Goal: Task Accomplishment & Management: Complete application form

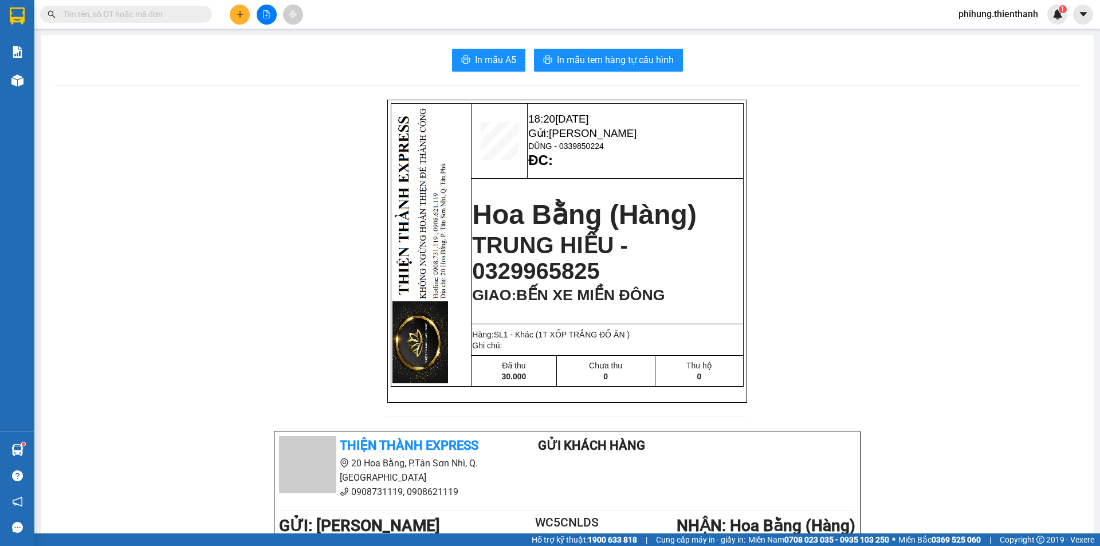
click at [238, 13] on icon "plus" at bounding box center [240, 14] width 8 height 8
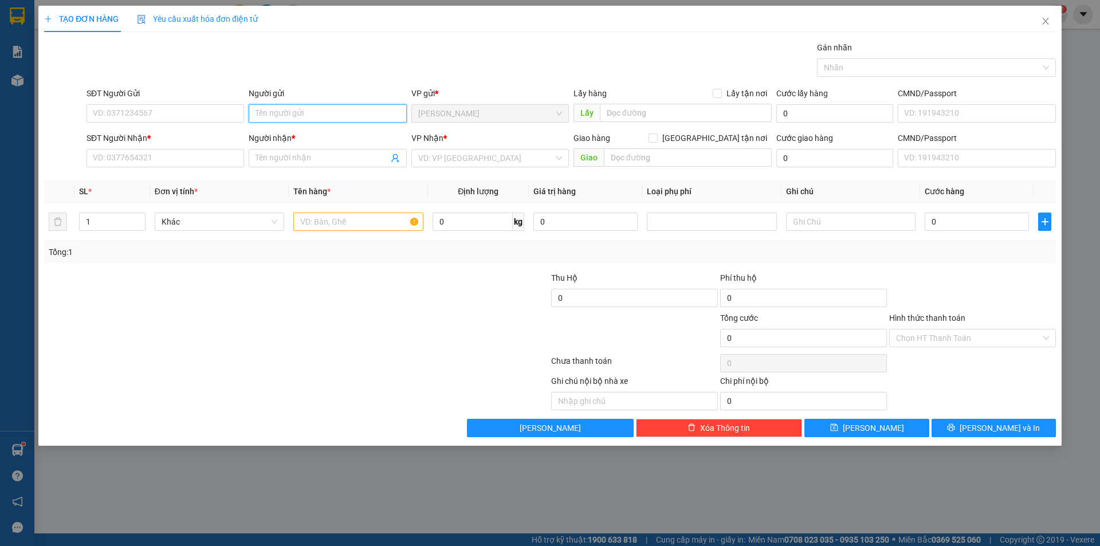
click at [306, 109] on input "Người gửi" at bounding box center [328, 113] width 158 height 18
click at [613, 159] on input "text" at bounding box center [688, 157] width 168 height 18
click at [506, 170] on div "VP Nhận * VD: VP [GEOGRAPHIC_DATA]" at bounding box center [490, 152] width 158 height 40
click at [499, 161] on input "search" at bounding box center [486, 158] width 136 height 17
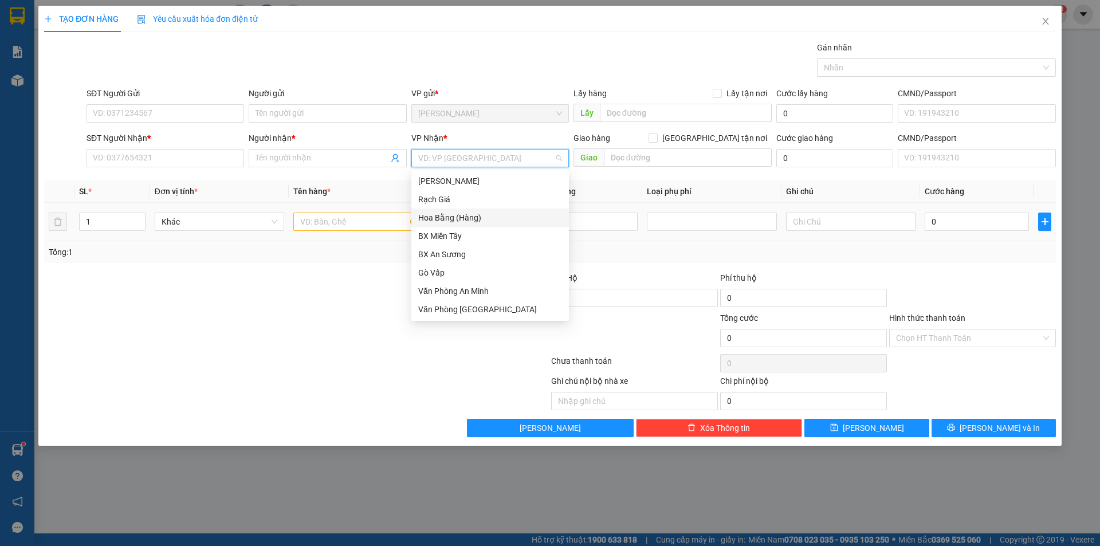
click at [452, 217] on div "Hoa Bằng (Hàng)" at bounding box center [490, 217] width 144 height 13
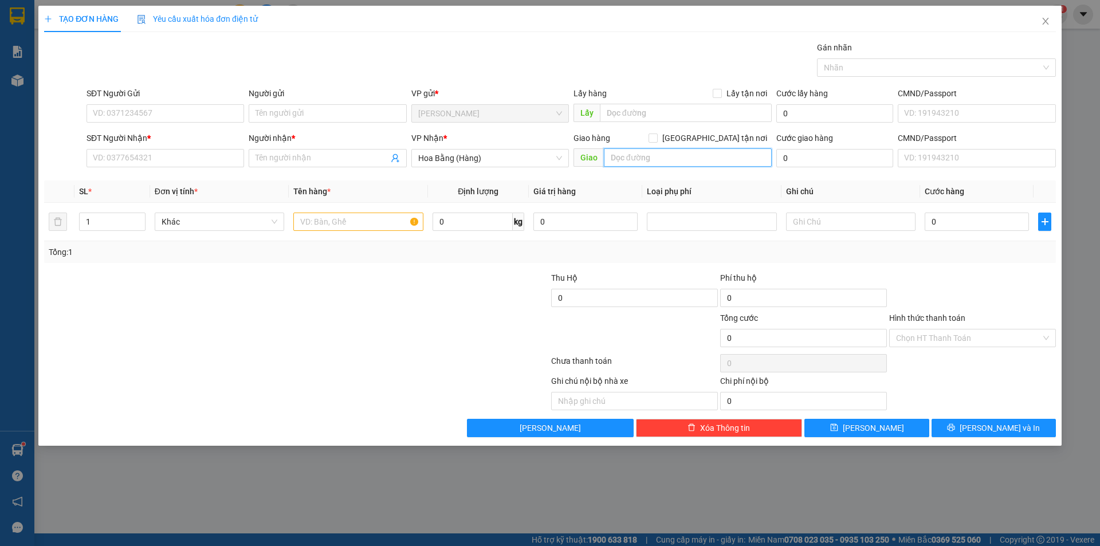
click at [653, 151] on input "text" at bounding box center [688, 157] width 168 height 18
type input "BX MIỀN ĐÔNG MỚI"
click at [270, 115] on input "Người gửi" at bounding box center [328, 113] width 158 height 18
paste input "0765950682"
drag, startPoint x: 320, startPoint y: 113, endPoint x: 230, endPoint y: 131, distance: 92.3
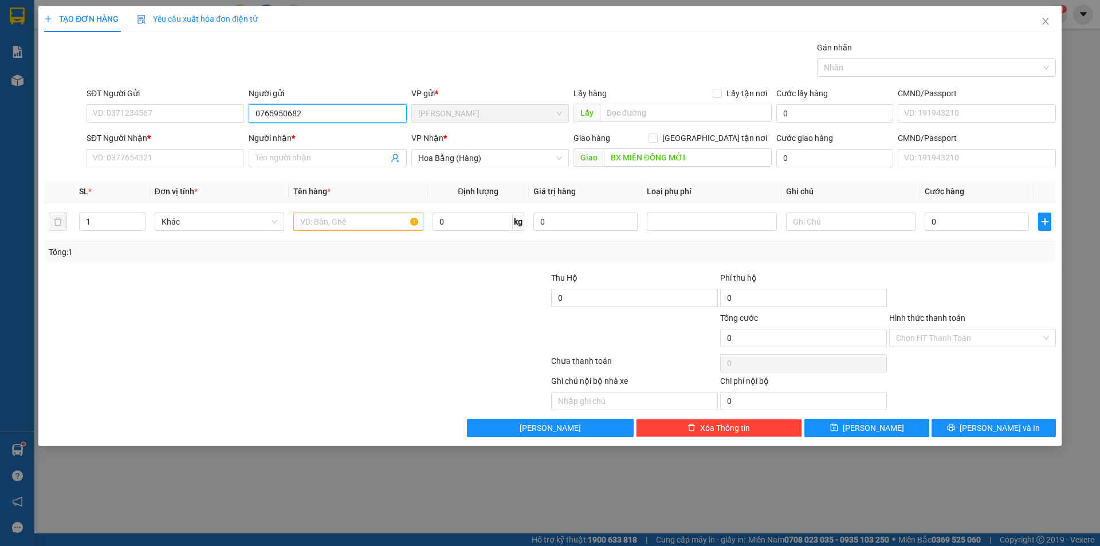
click at [218, 135] on form "SĐT Người Gửi VD: 0371234567 Người gửi 0765950682 0765950682 VP gửi * [GEOGRAPH…" at bounding box center [550, 129] width 1012 height 85
type input "0765950682"
paste input "0765950682"
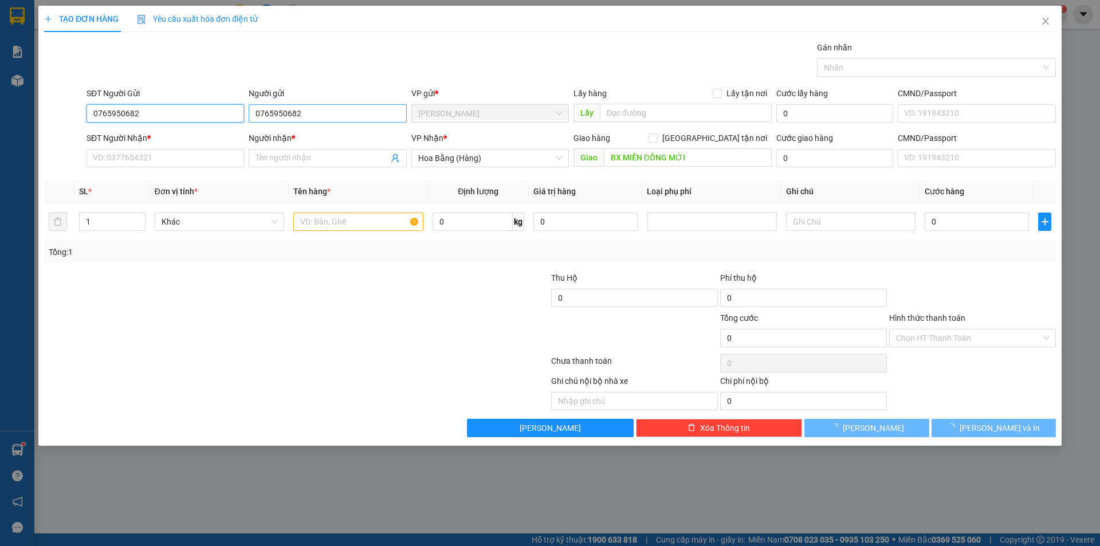
type input "0765950682"
drag, startPoint x: 324, startPoint y: 111, endPoint x: 109, endPoint y: 172, distance: 223.6
click at [118, 167] on form "SĐT Người Gửi 0765950682 0765950682 Người gửi 0765950682 VP gửi * [GEOGRAPHIC_D…" at bounding box center [550, 129] width 1012 height 85
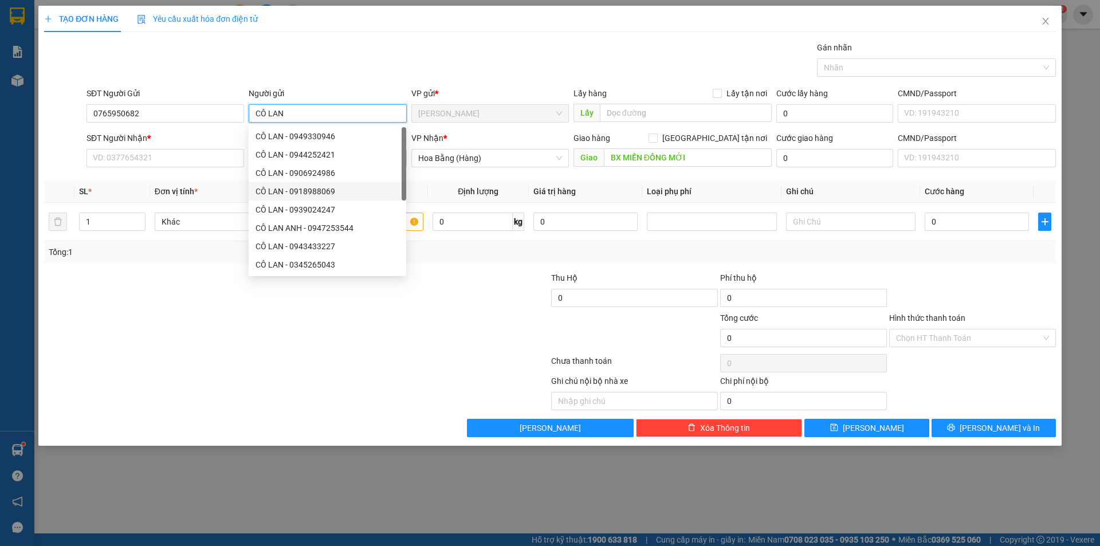
type input "CÔ LAN"
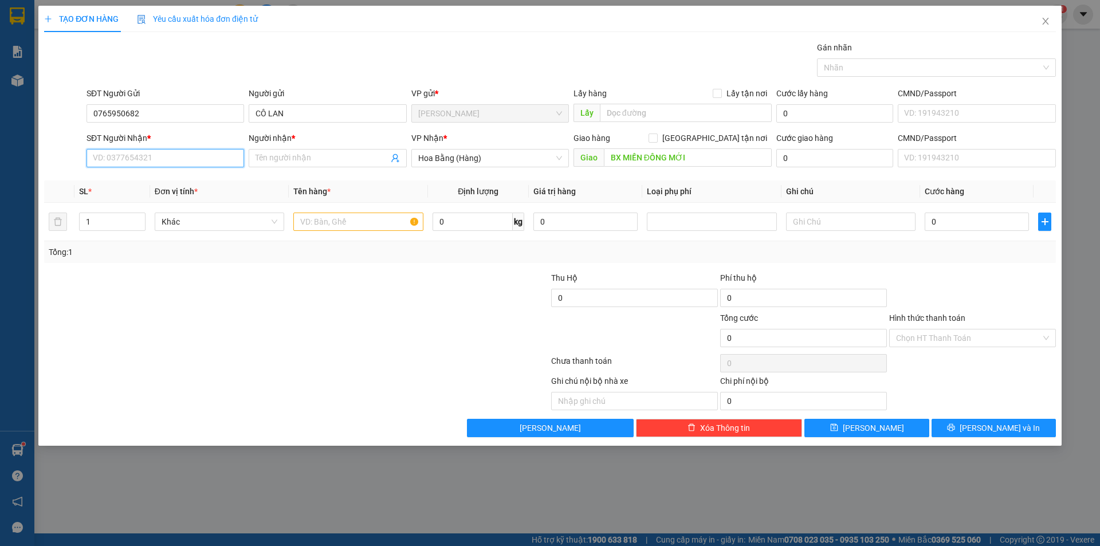
paste input "0365522379"
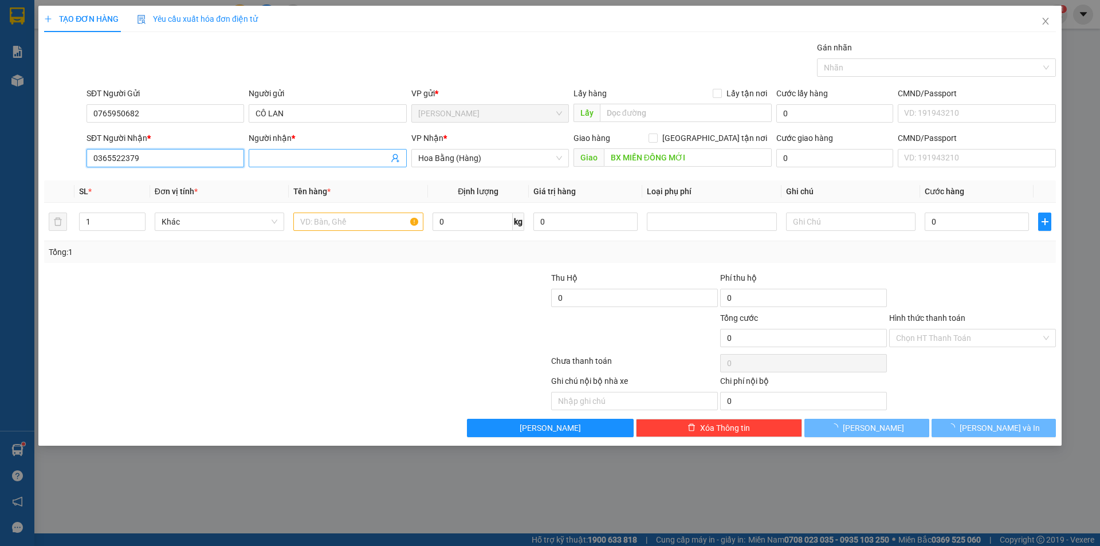
type input "0365522379"
click at [291, 157] on input "Người nhận *" at bounding box center [322, 158] width 132 height 13
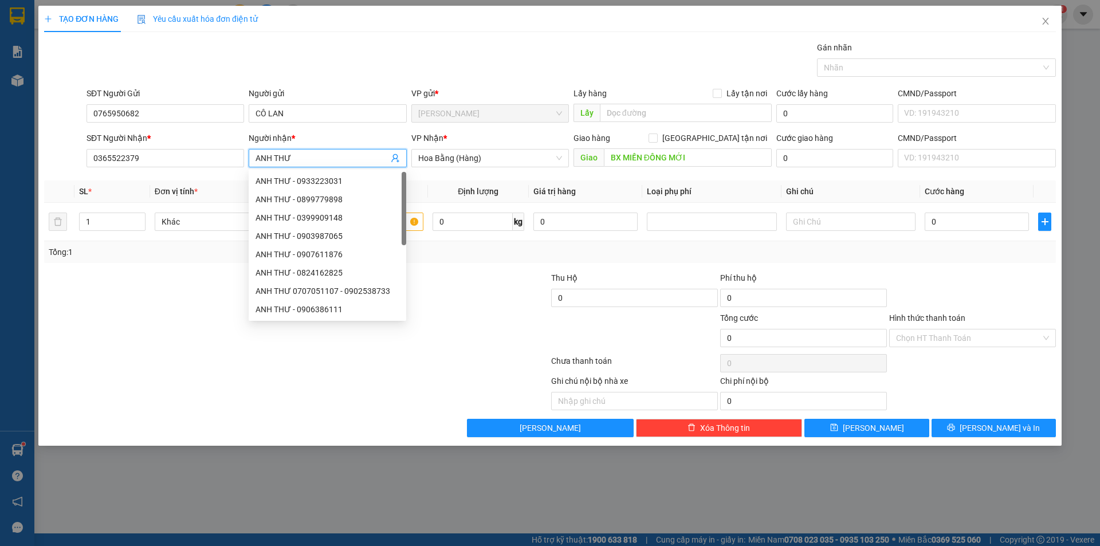
type input "ANH THƯ"
click at [993, 261] on div "Tổng: 1" at bounding box center [550, 252] width 1012 height 22
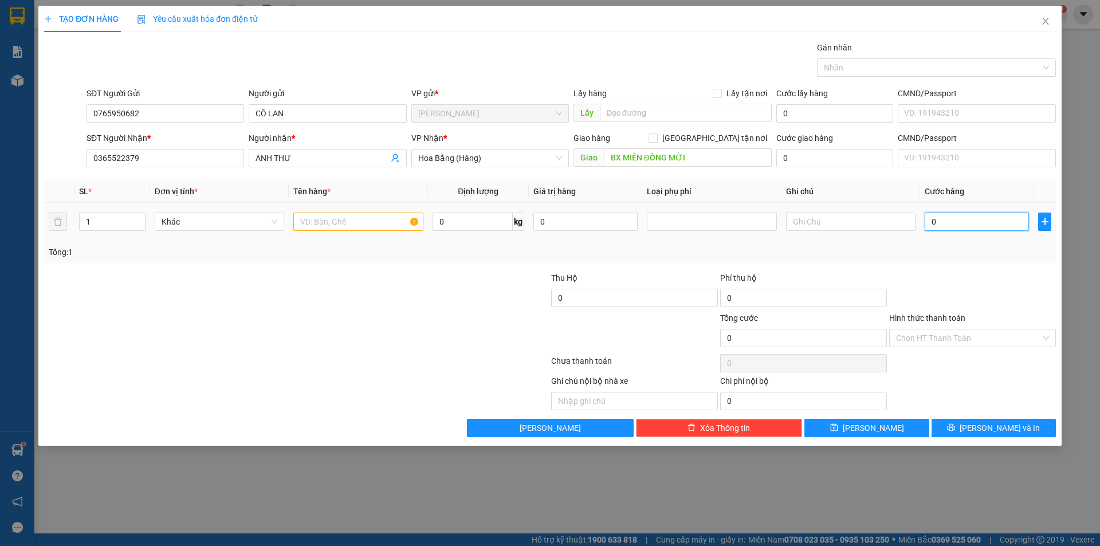
click at [933, 227] on input "0" at bounding box center [977, 222] width 104 height 18
click at [366, 211] on div at bounding box center [358, 221] width 130 height 23
click at [358, 217] on input "text" at bounding box center [358, 222] width 130 height 18
click at [331, 230] on input "1T" at bounding box center [358, 222] width 130 height 18
type input "1T XỐP VÀNG"
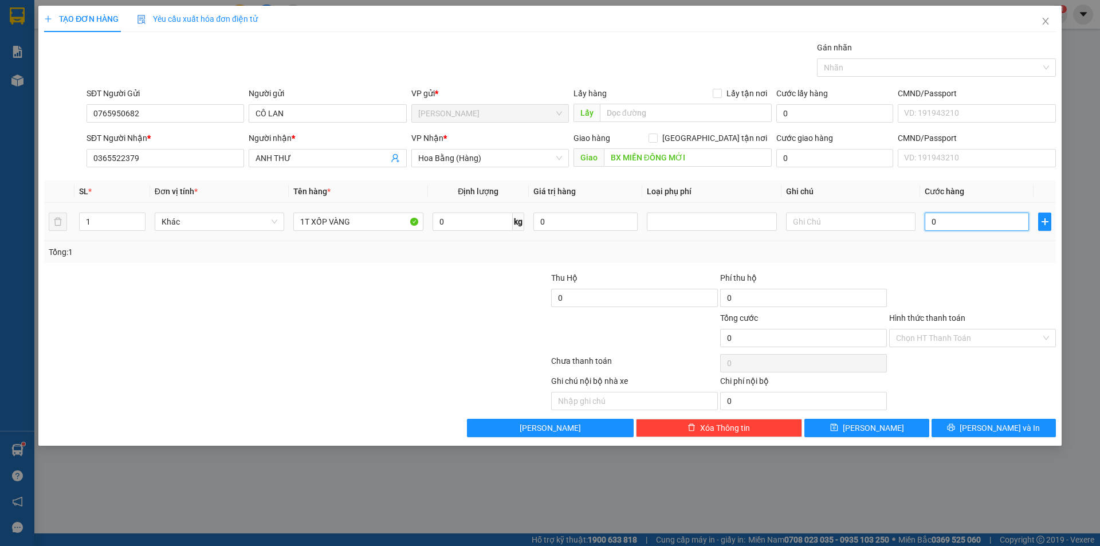
click at [963, 219] on input "0" at bounding box center [977, 222] width 104 height 18
type input "3"
type input "30"
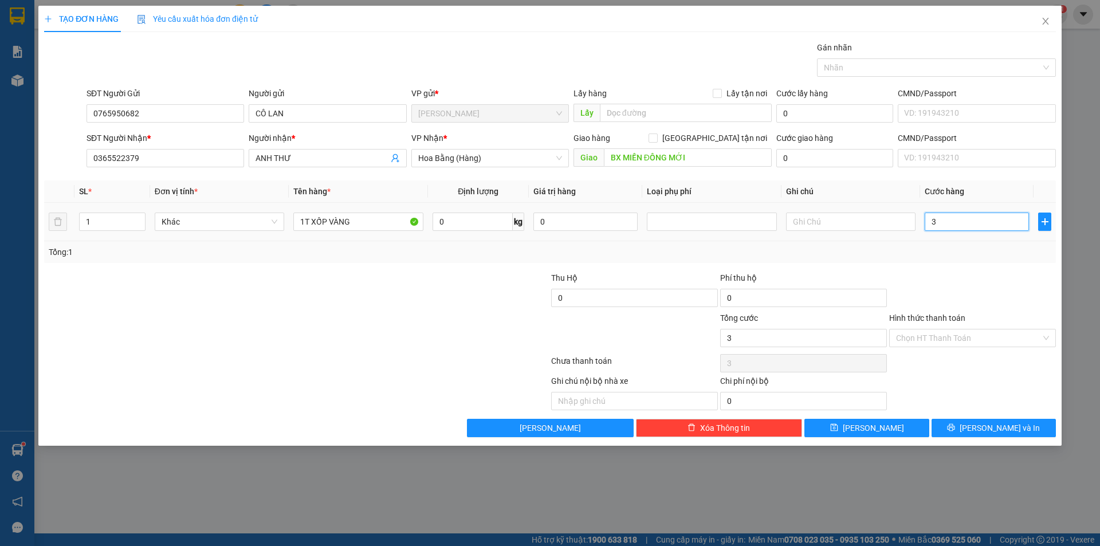
type input "30"
type input "300"
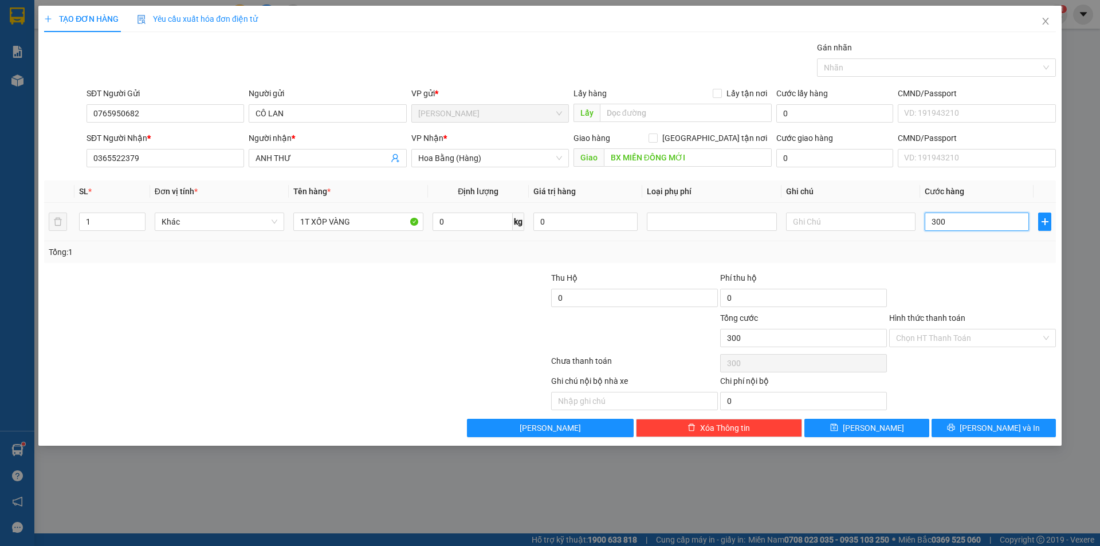
type input "3.000"
type input "30.000"
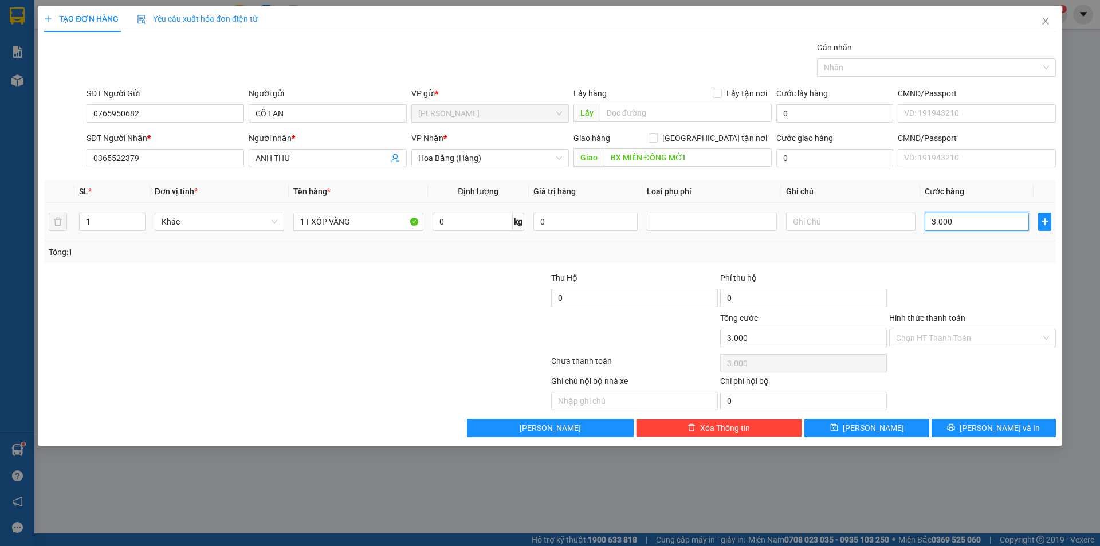
type input "30.000"
click at [954, 337] on input "Hình thức thanh toán" at bounding box center [968, 337] width 145 height 17
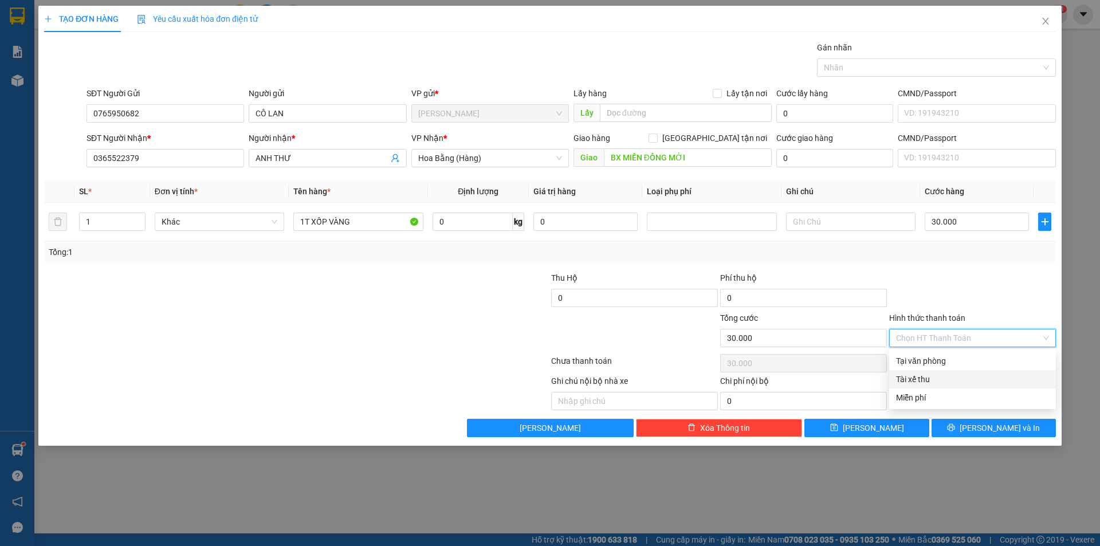
click at [936, 361] on div "Tại văn phòng" at bounding box center [972, 361] width 153 height 13
type input "0"
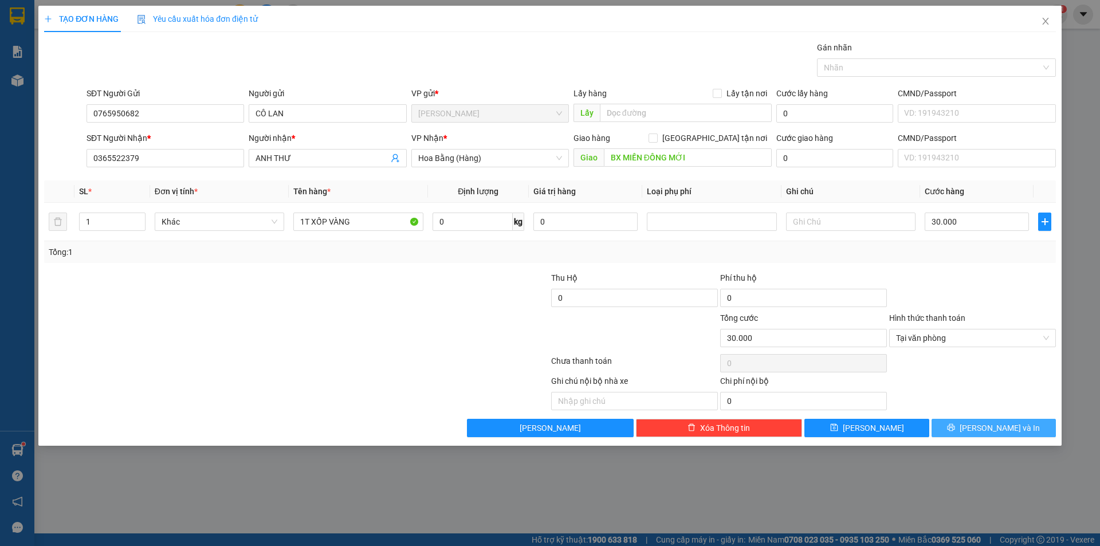
click at [974, 422] on button "[PERSON_NAME] và In" at bounding box center [994, 428] width 124 height 18
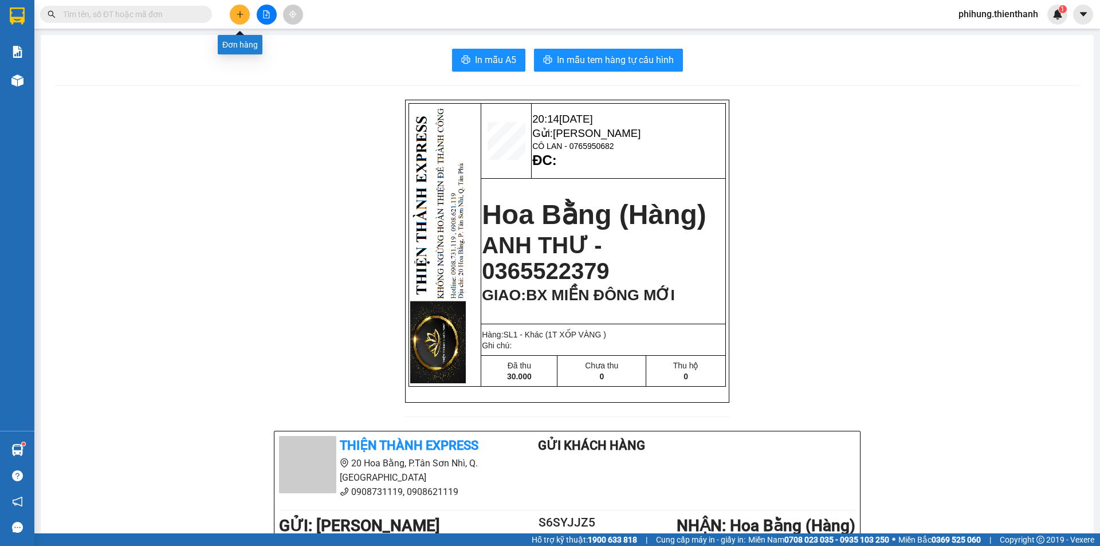
click at [243, 14] on icon "plus" at bounding box center [240, 14] width 6 height 1
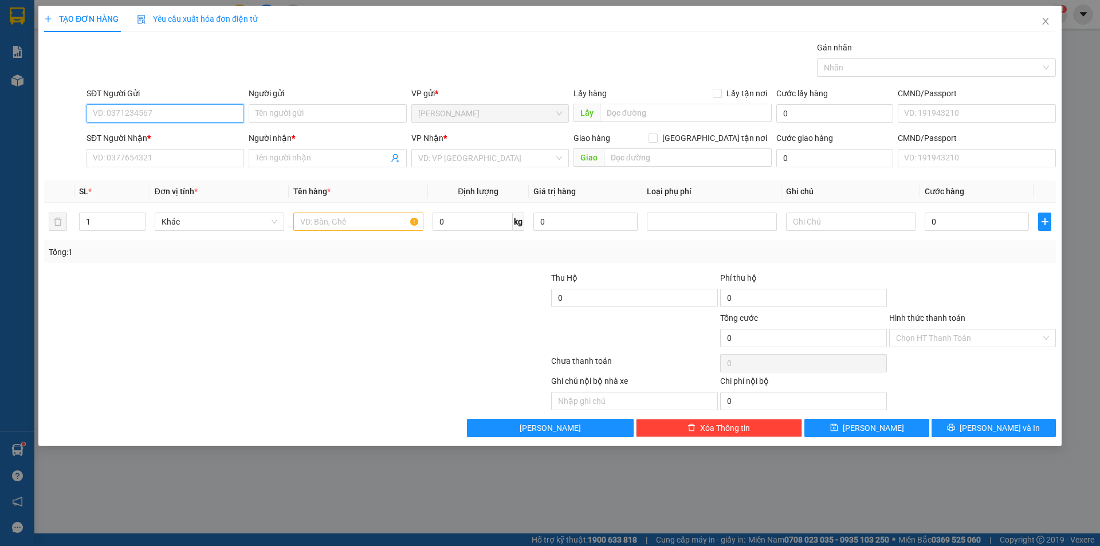
click at [136, 116] on input "SĐT Người Gửi" at bounding box center [166, 113] width 158 height 18
type input "0919074729"
click at [297, 113] on input "Người gửi" at bounding box center [328, 113] width 158 height 18
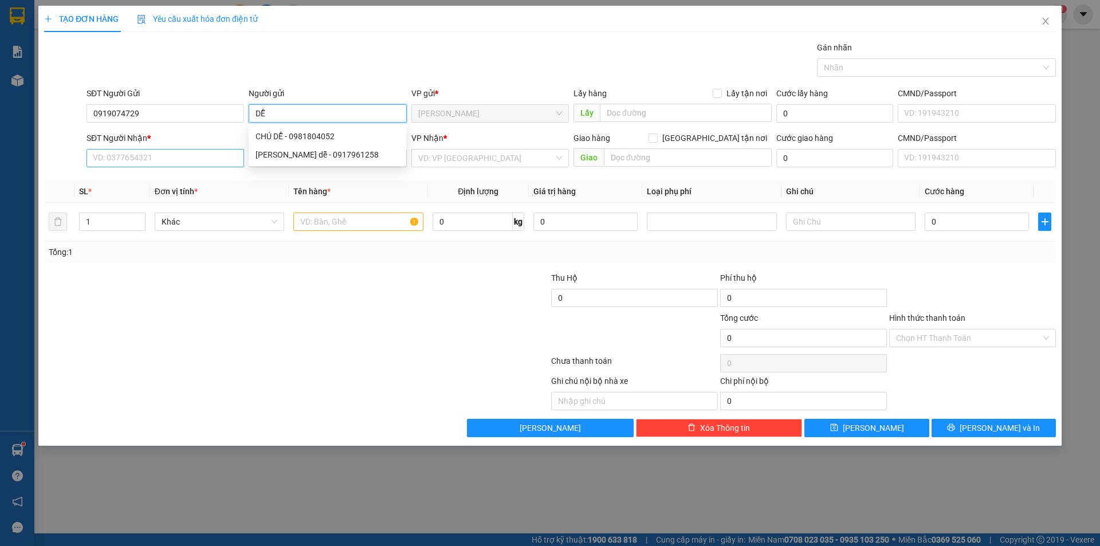
type input "DỄ"
click at [138, 157] on input "SĐT Người Nhận *" at bounding box center [166, 158] width 158 height 18
click at [269, 156] on input "Người nhận *" at bounding box center [322, 158] width 132 height 13
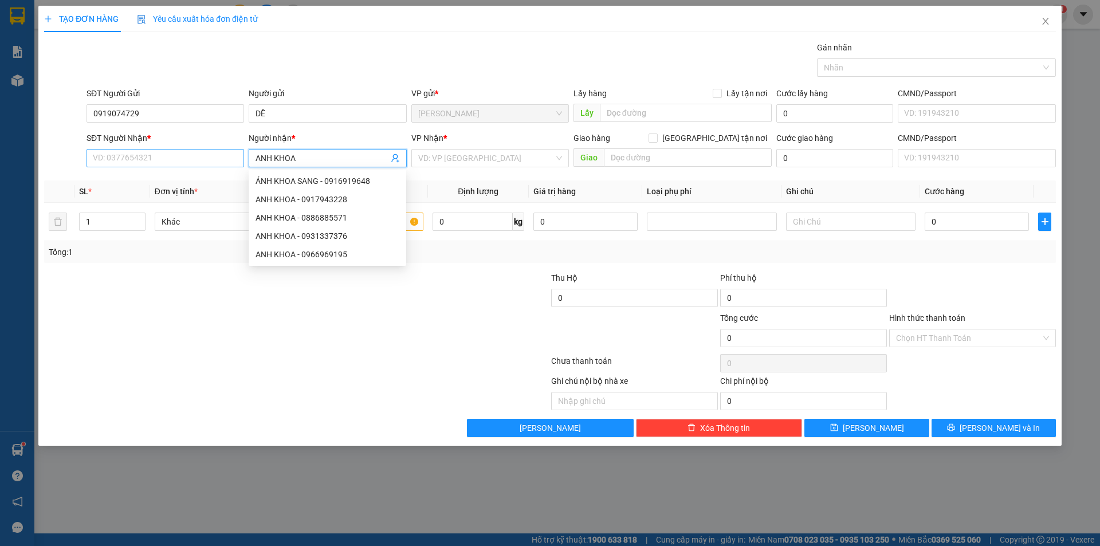
type input "ANH KHOA"
click at [128, 151] on input "SĐT Người Nhận *" at bounding box center [166, 158] width 158 height 18
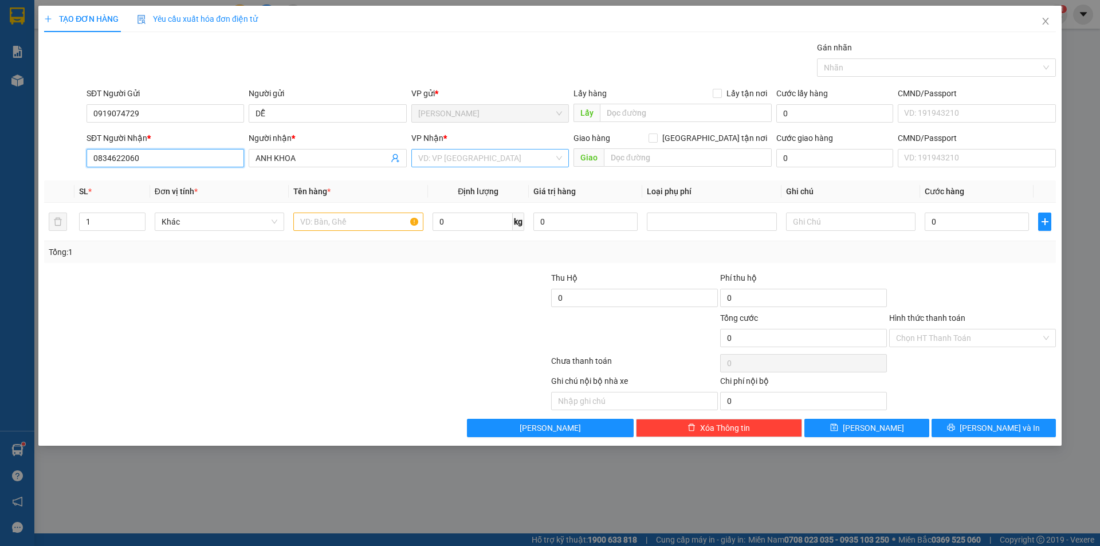
type input "0834622060"
click at [465, 165] on input "search" at bounding box center [486, 158] width 136 height 17
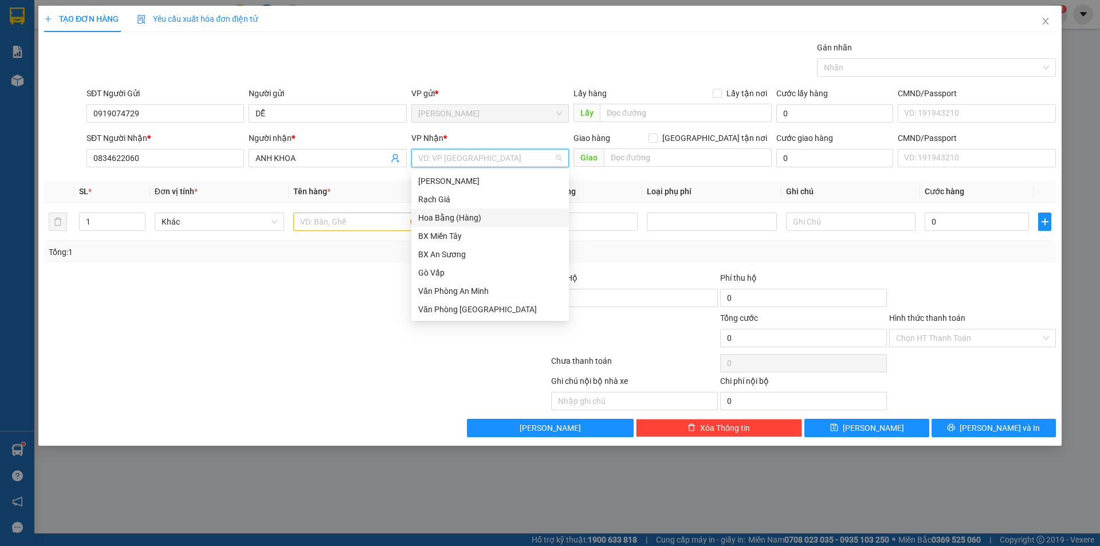
click at [460, 219] on div "Hoa Bằng (Hàng)" at bounding box center [490, 217] width 144 height 13
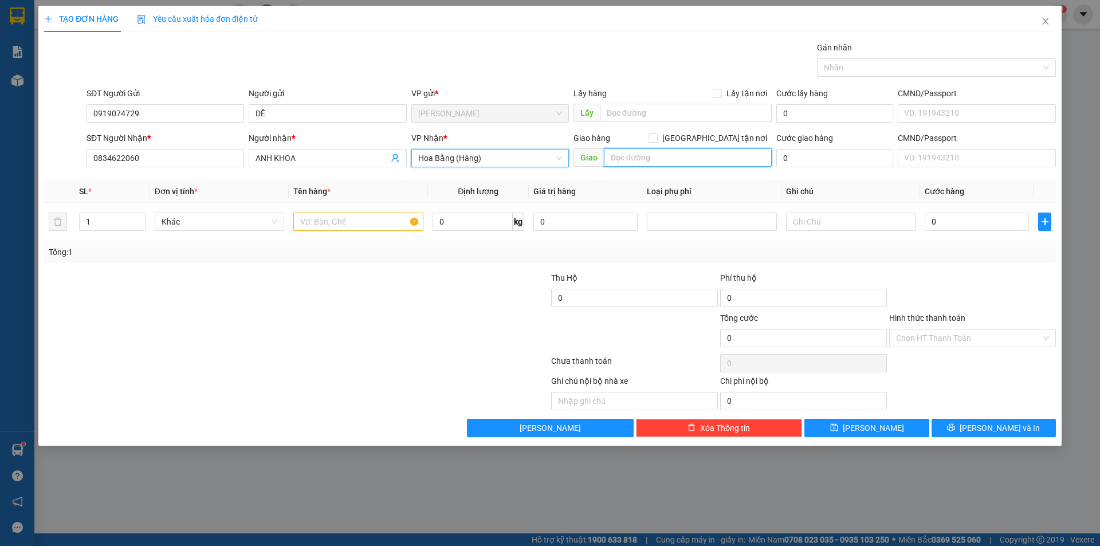
click at [651, 162] on input "text" at bounding box center [688, 157] width 168 height 18
type input "BX MIỀN ĐÔNG MỚI"
click at [936, 229] on input "0" at bounding box center [977, 222] width 104 height 18
type input "3"
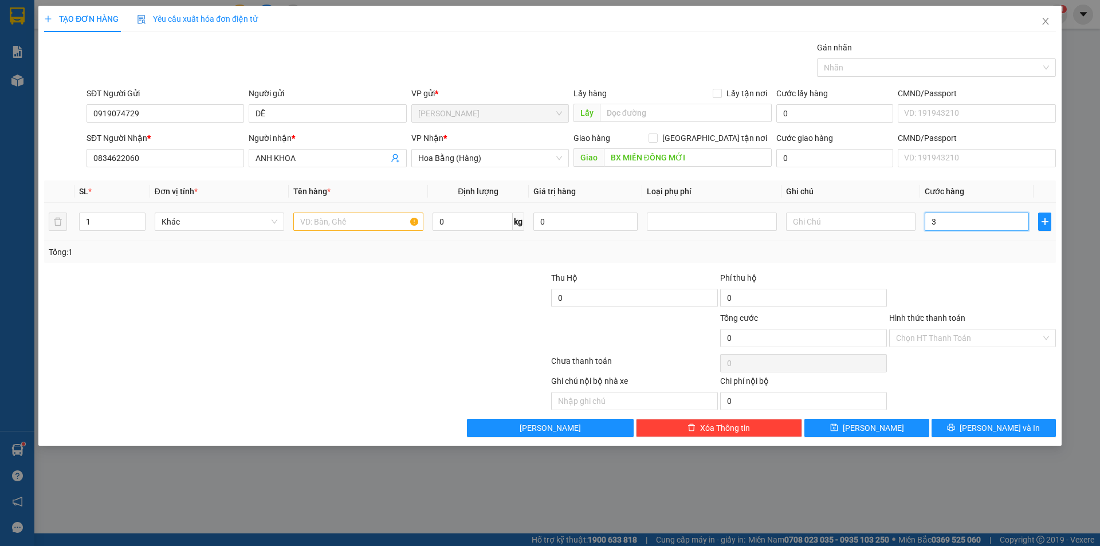
type input "3"
type input "30"
type input "300"
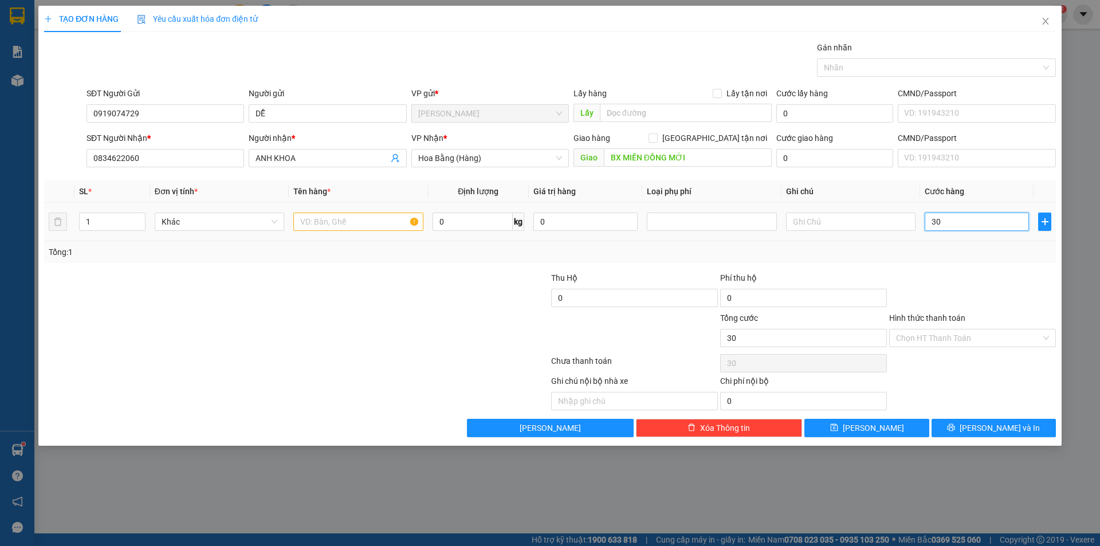
type input "300"
type input "3.000"
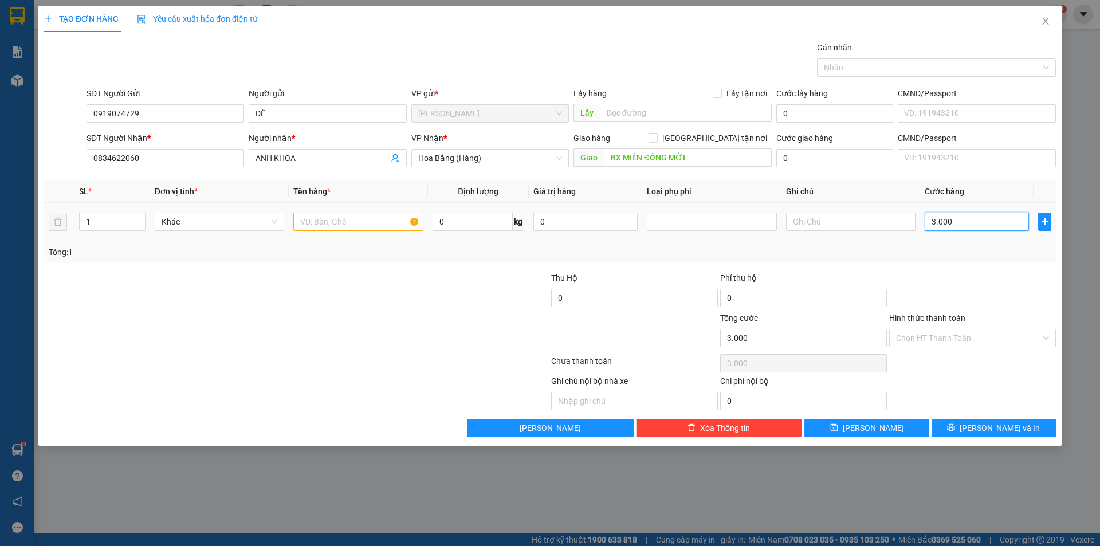
type input "30.000"
type input "300.000"
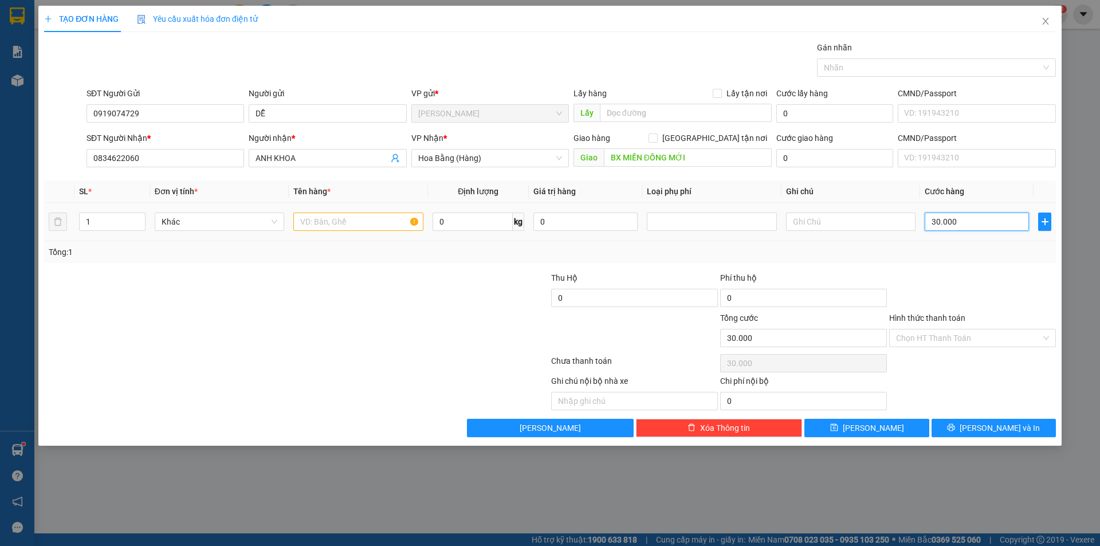
type input "300.000"
click at [988, 262] on div "Tổng: 1" at bounding box center [550, 252] width 1012 height 22
click at [317, 220] on input "text" at bounding box center [358, 222] width 130 height 18
type input "1 XE MÁY DREAM"
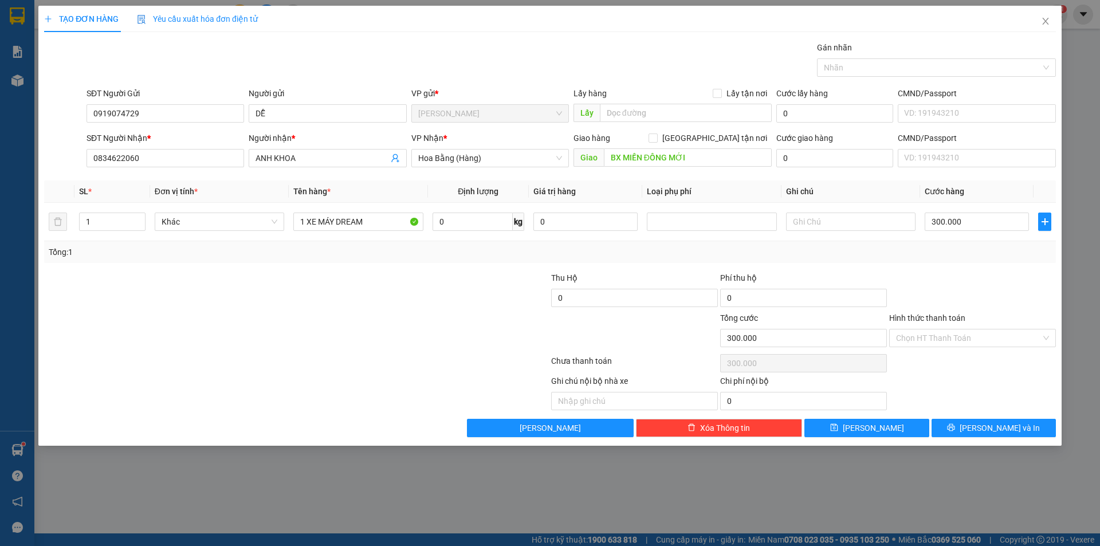
click at [929, 348] on div "Hình thức thanh toán Chọn HT Thanh Toán" at bounding box center [972, 332] width 167 height 40
click at [929, 339] on input "Hình thức thanh toán" at bounding box center [968, 337] width 145 height 17
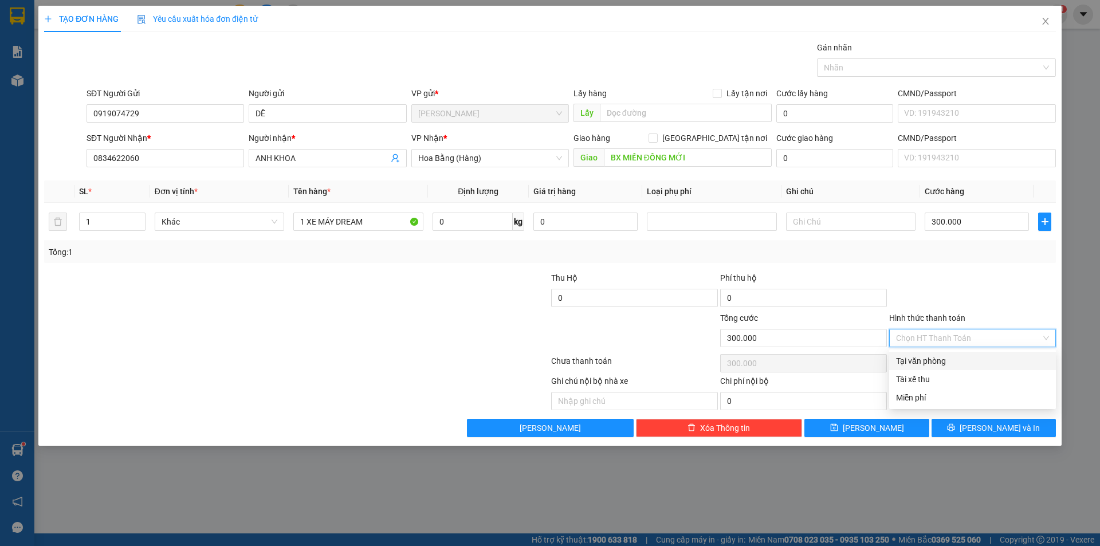
click at [928, 358] on div "Tại văn phòng" at bounding box center [972, 361] width 153 height 13
type input "0"
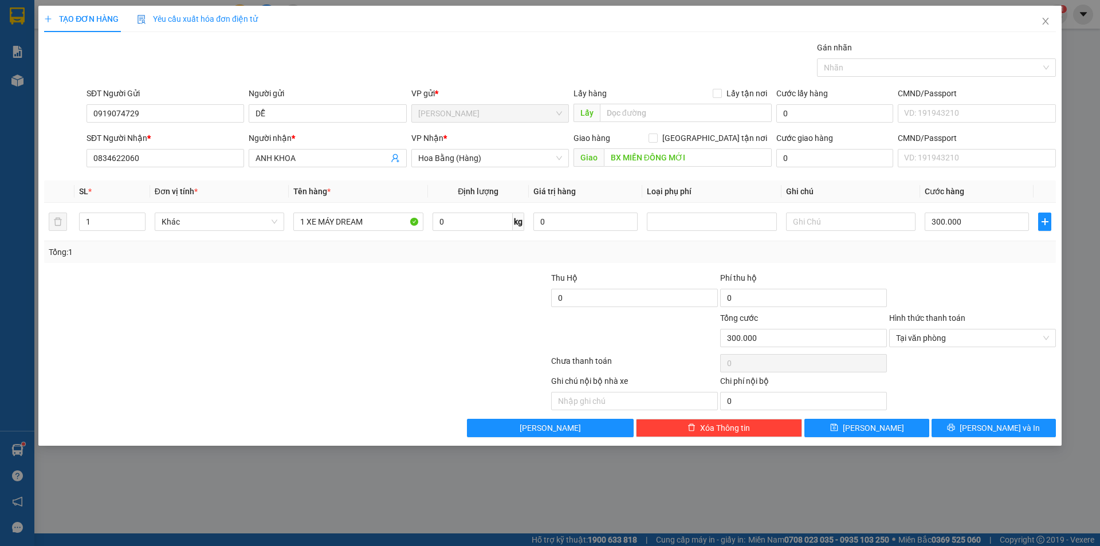
click at [838, 265] on div "Transit Pickup Surcharge Ids Transit Deliver Surcharge Ids Transit Deliver Surc…" at bounding box center [550, 239] width 1012 height 396
click at [998, 431] on span "[PERSON_NAME] và In" at bounding box center [1000, 428] width 80 height 13
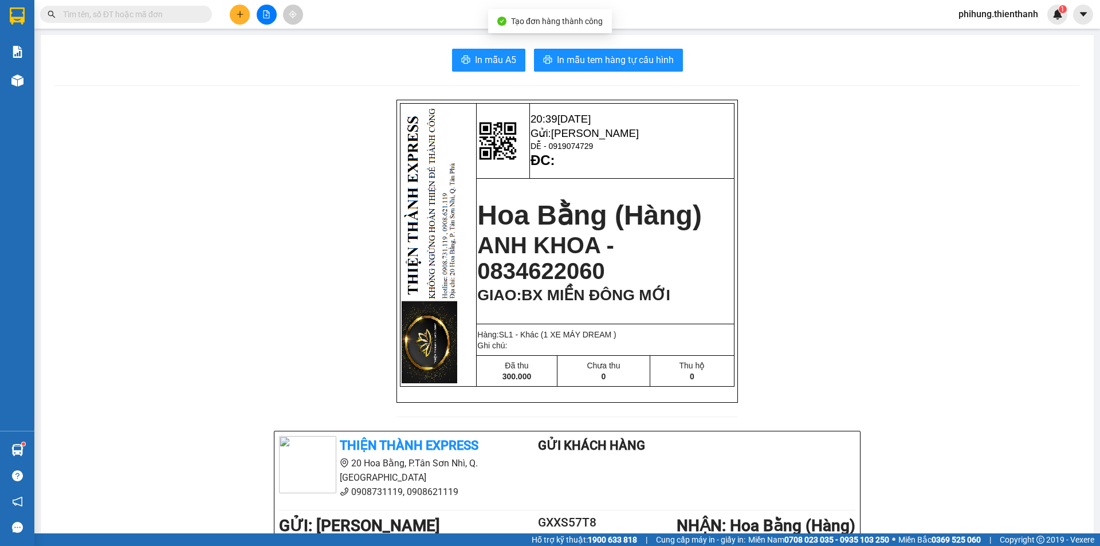
drag, startPoint x: 150, startPoint y: 115, endPoint x: 144, endPoint y: 113, distance: 6.0
click at [144, 113] on div "20:39 [DATE] Gửi: [GEOGRAPHIC_DATA] DỄ - 0919074729 ĐC: [GEOGRAPHIC_DATA] (Hàng…" at bounding box center [567, 513] width 1026 height 827
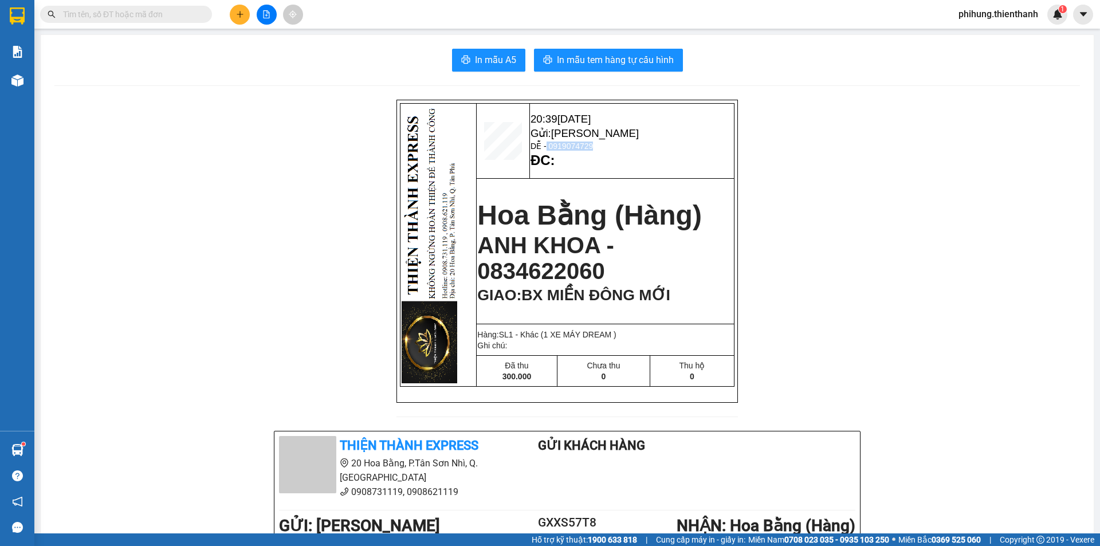
drag, startPoint x: 542, startPoint y: 145, endPoint x: 616, endPoint y: 145, distance: 73.9
click at [616, 145] on p "DỄ - 0919074729" at bounding box center [632, 146] width 203 height 9
copy span "0919074729"
